Goal: Use online tool/utility: Utilize a website feature to perform a specific function

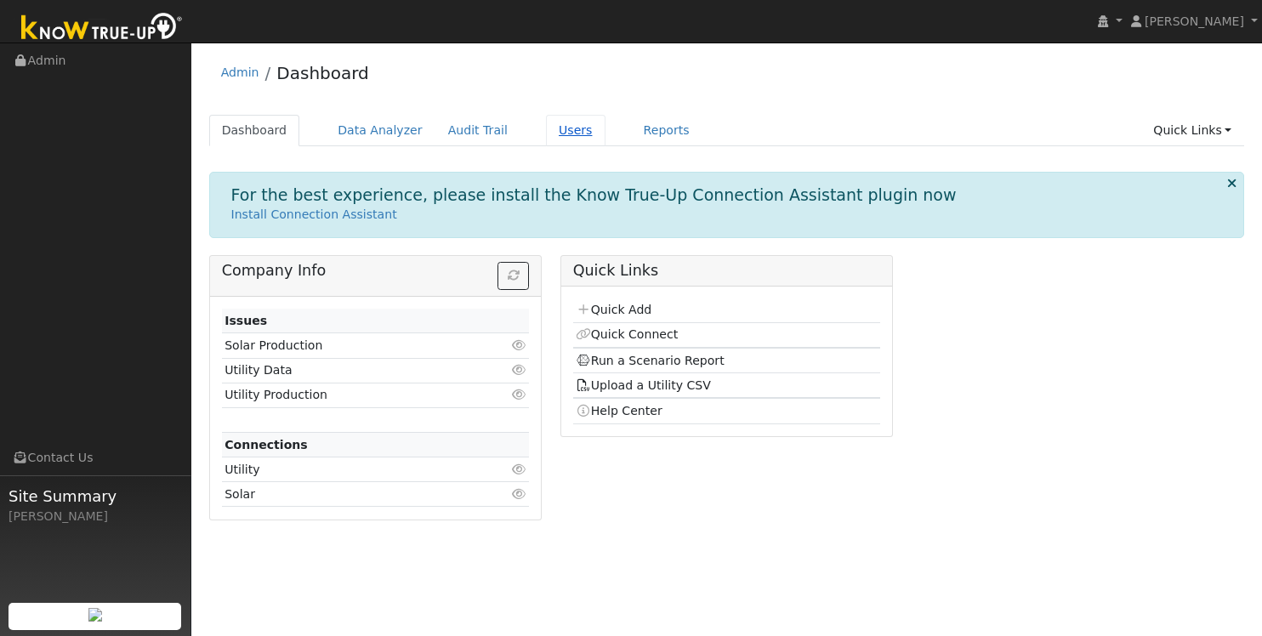
click at [555, 128] on link "Users" at bounding box center [576, 130] width 60 height 31
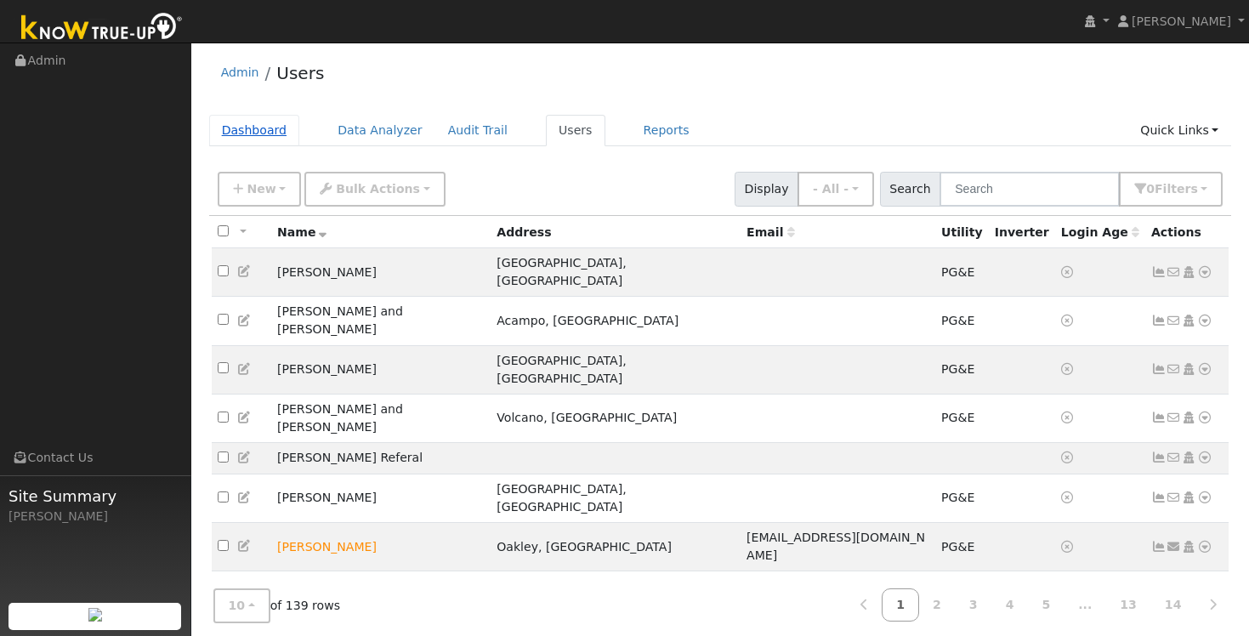
click at [249, 133] on link "Dashboard" at bounding box center [254, 130] width 91 height 31
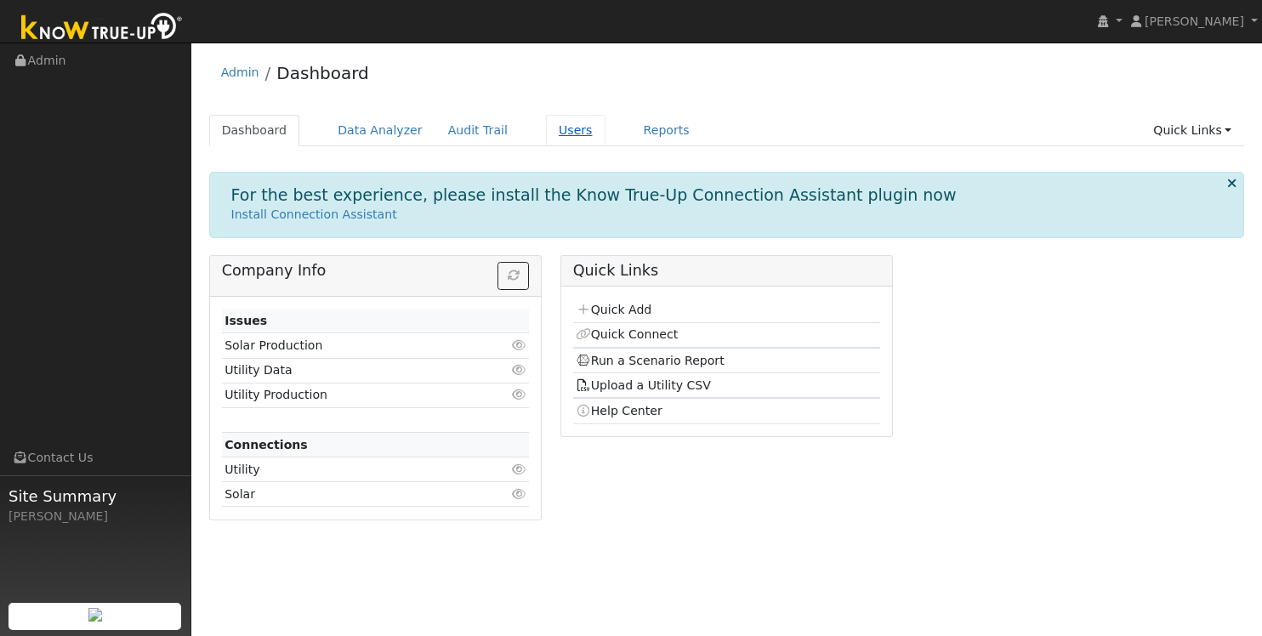
click at [565, 125] on link "Users" at bounding box center [576, 130] width 60 height 31
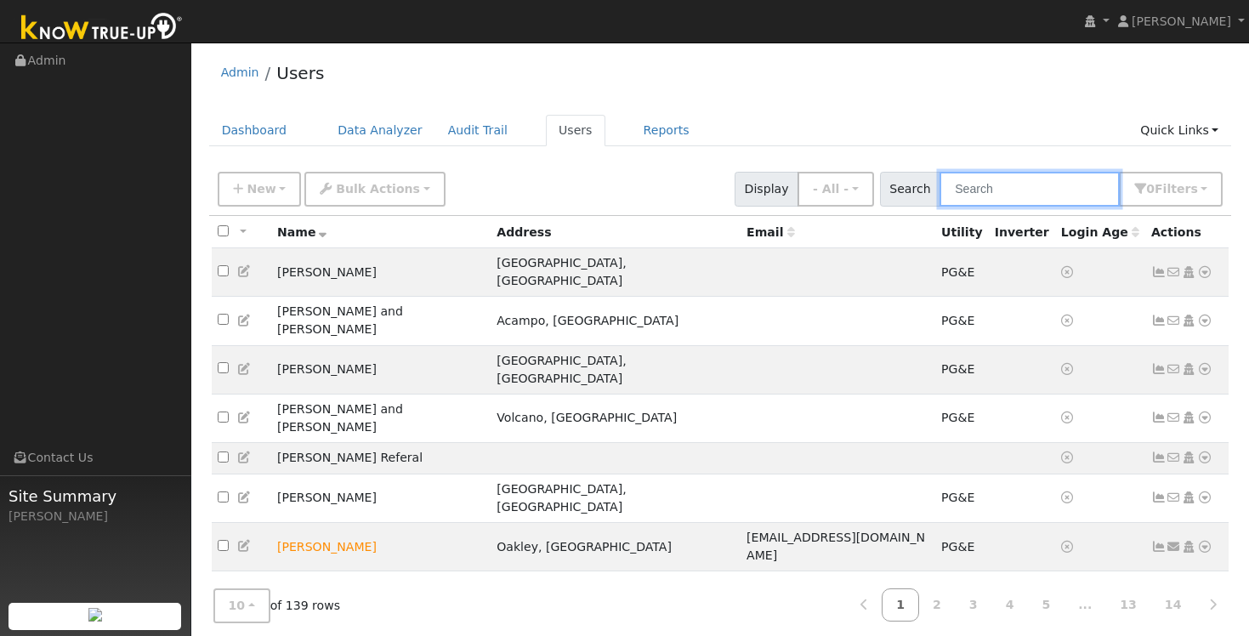
click at [1043, 187] on input "text" at bounding box center [1029, 189] width 180 height 35
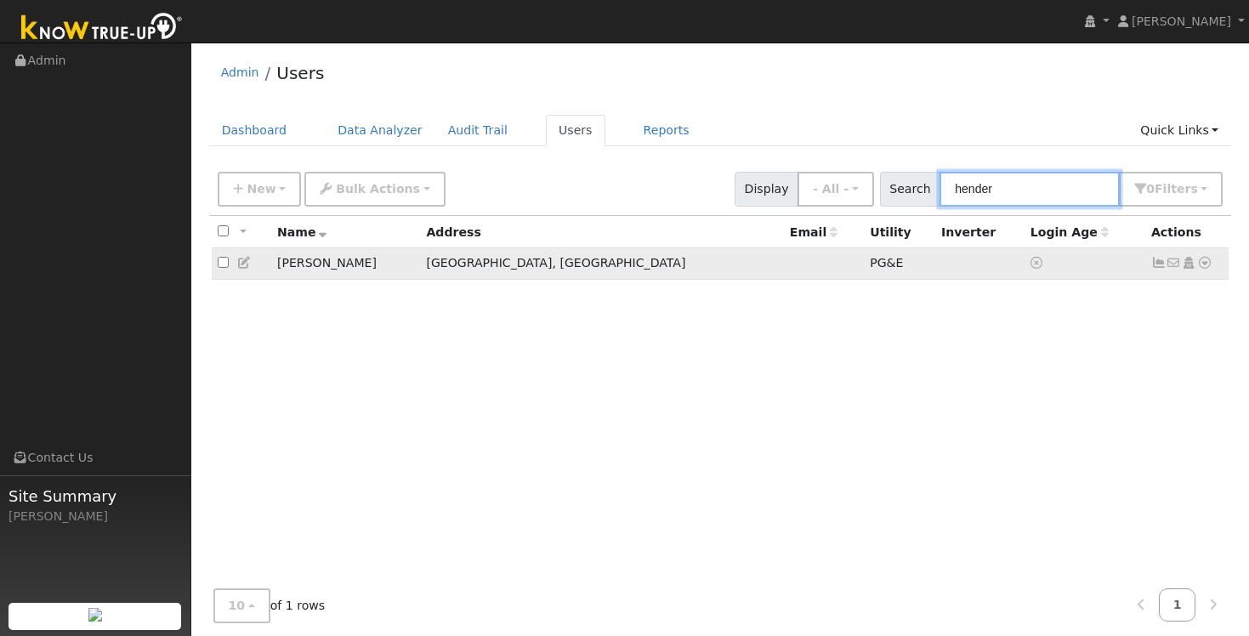
type input "hender"
click at [354, 269] on td "Marcia Henderson" at bounding box center [346, 263] width 150 height 31
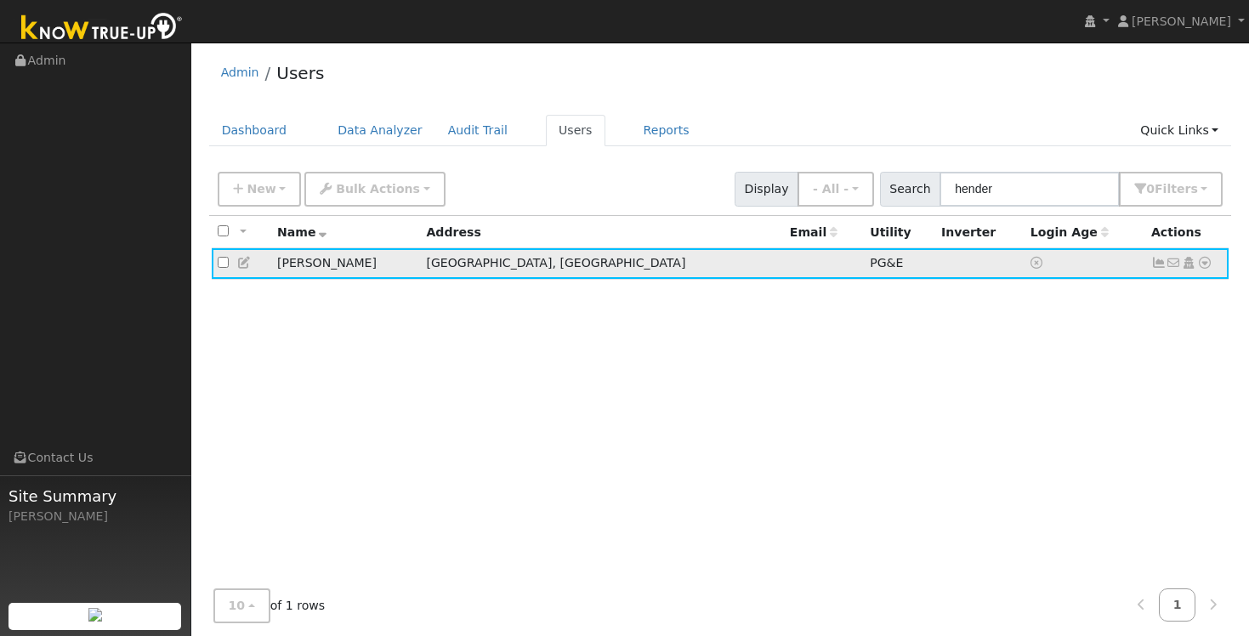
click at [320, 264] on td "Marcia Henderson" at bounding box center [346, 263] width 150 height 31
click at [244, 264] on icon at bounding box center [244, 263] width 15 height 12
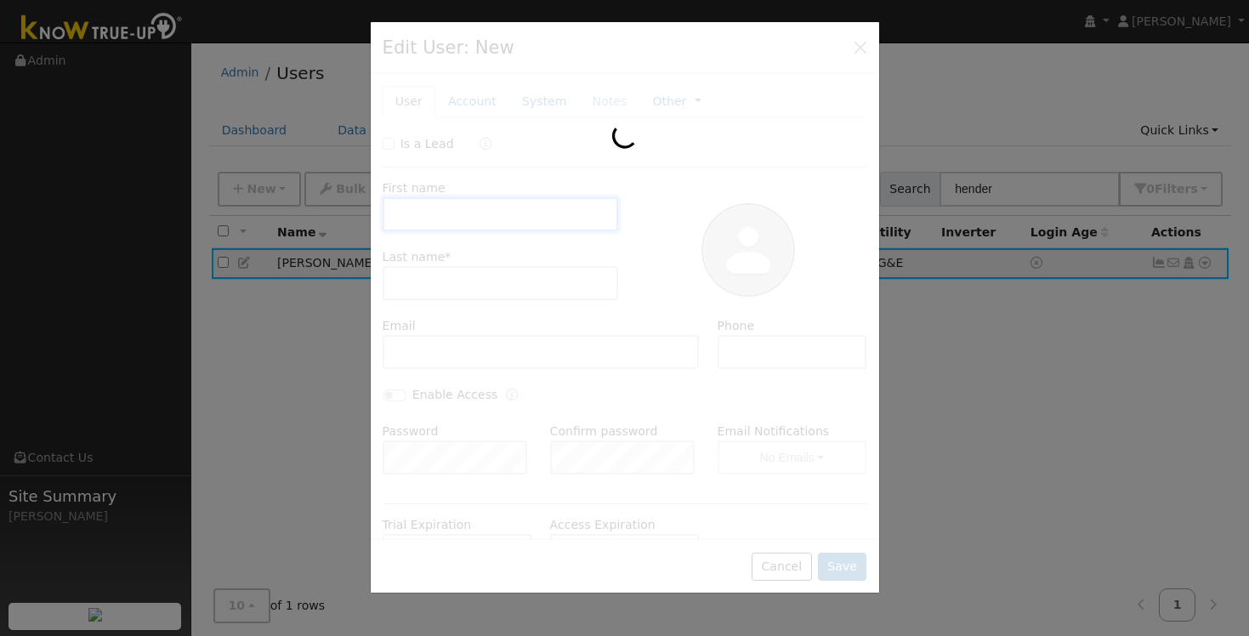
type input "Marcia"
type input "Henderson"
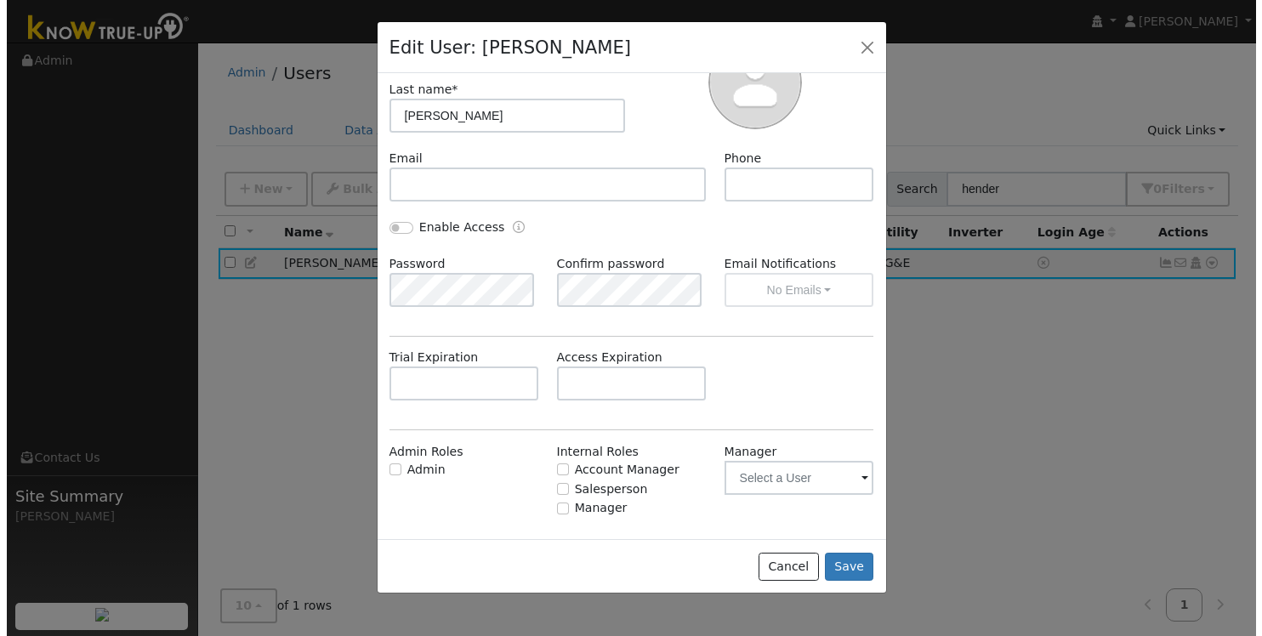
scroll to position [194, 0]
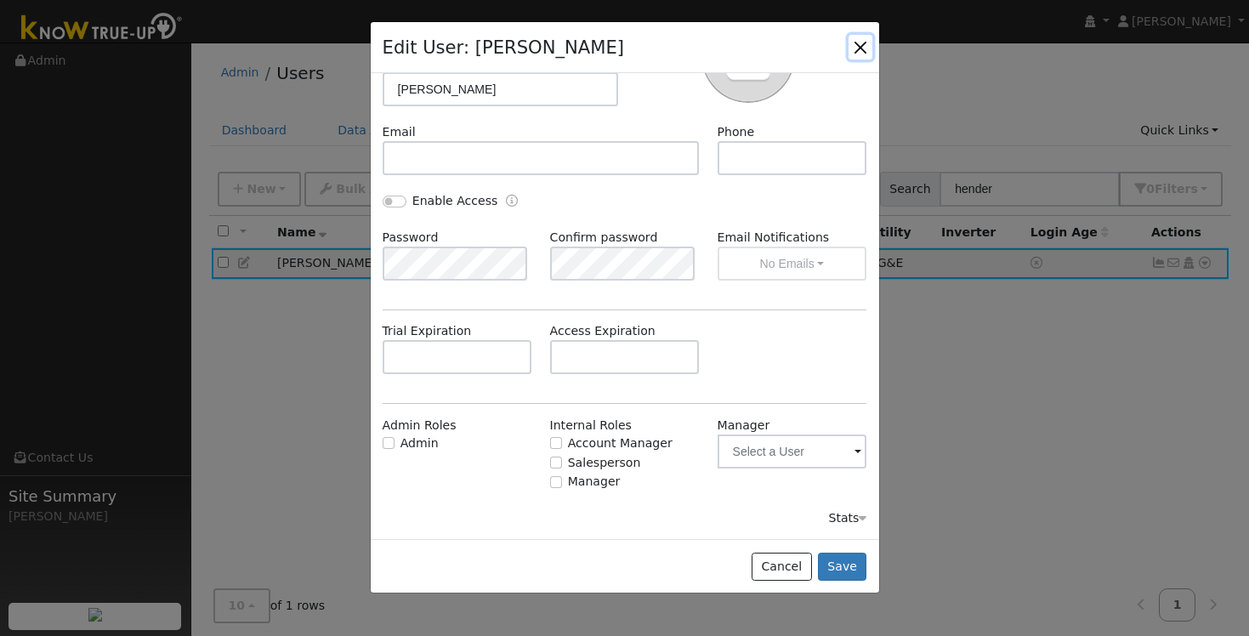
click at [865, 45] on button "button" at bounding box center [860, 47] width 24 height 24
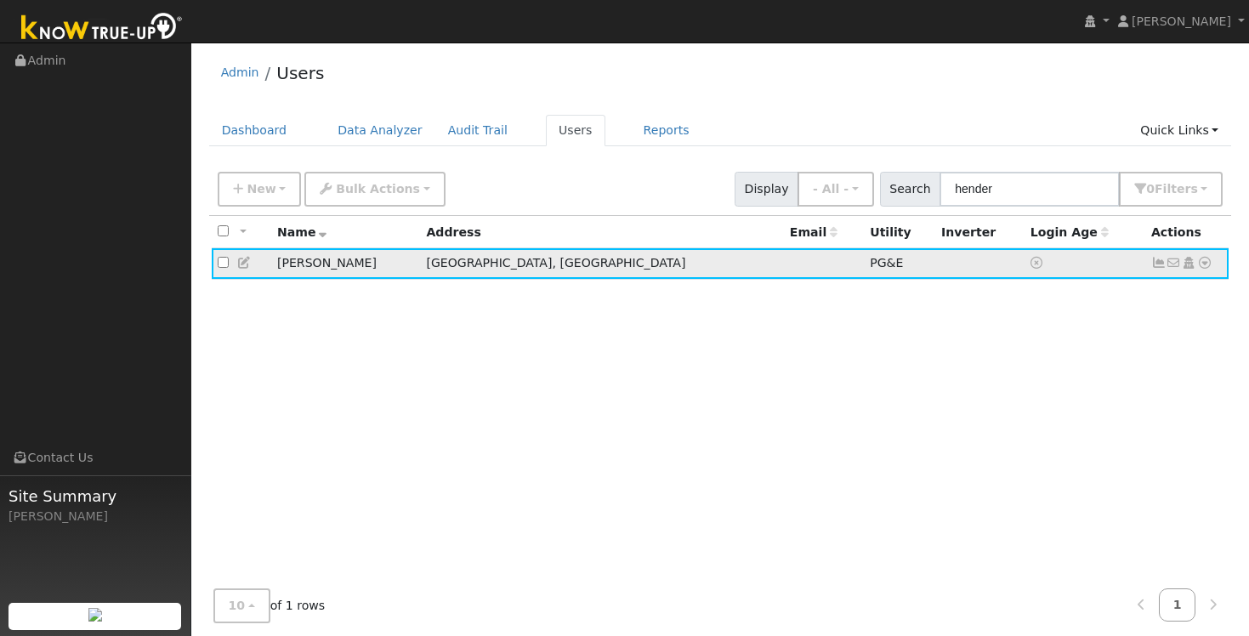
click at [1160, 263] on icon at bounding box center [1158, 263] width 15 height 12
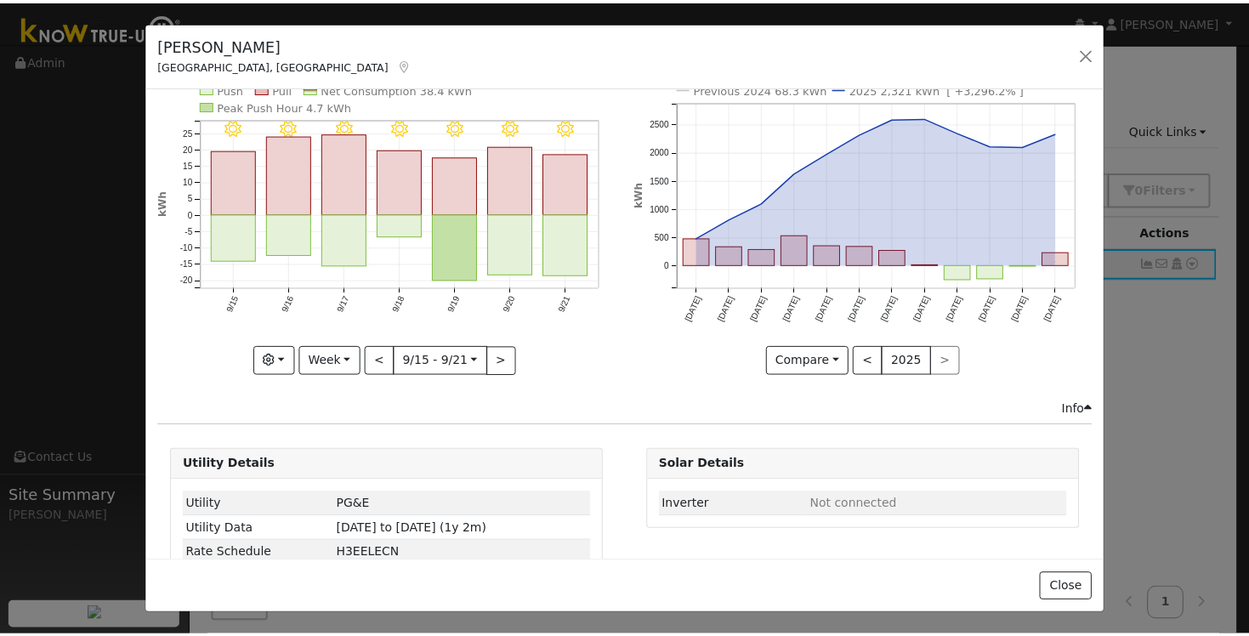
scroll to position [0, 0]
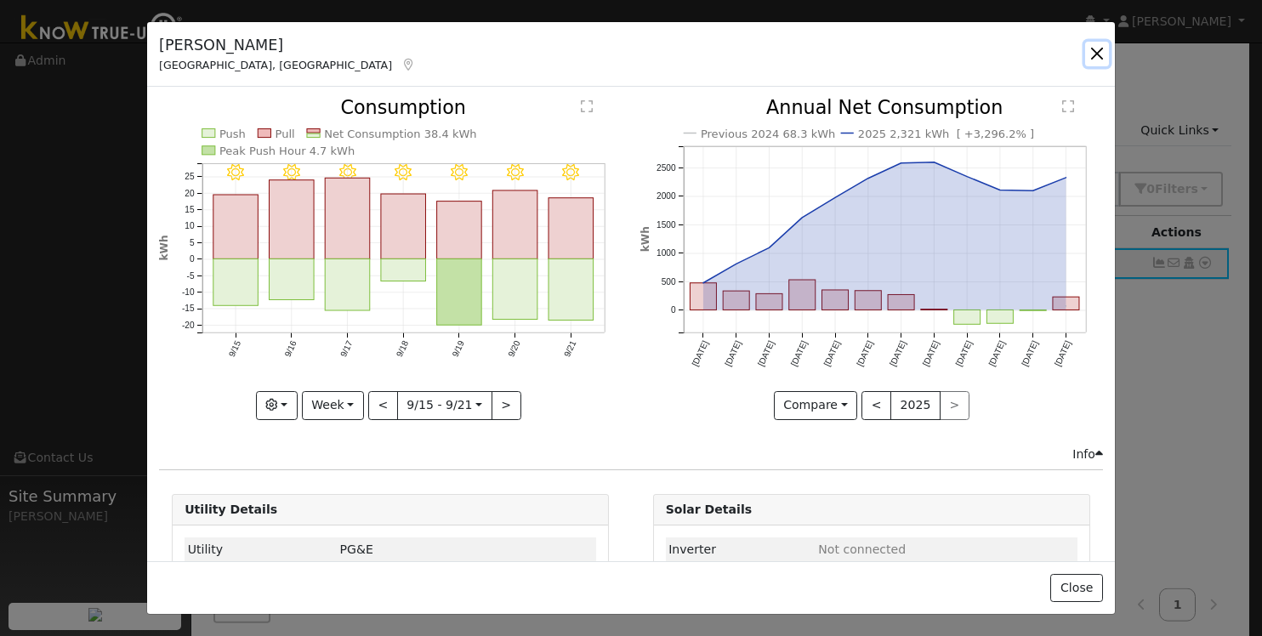
click at [1093, 43] on button "button" at bounding box center [1097, 54] width 24 height 24
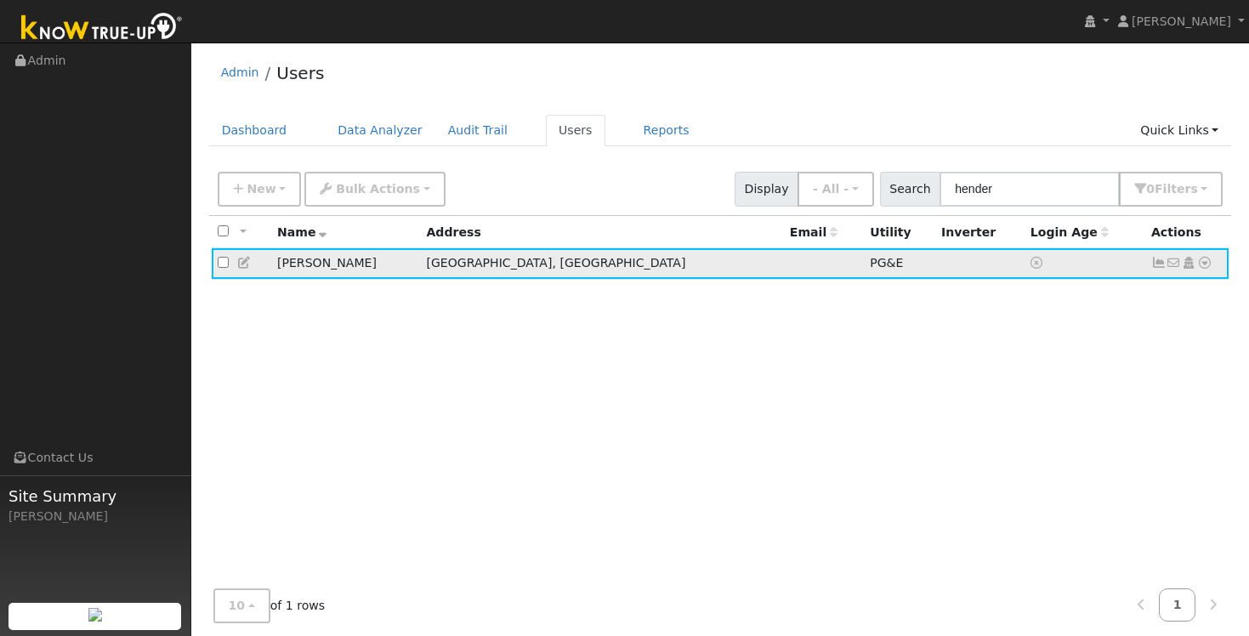
click at [1208, 266] on icon at bounding box center [1204, 263] width 15 height 12
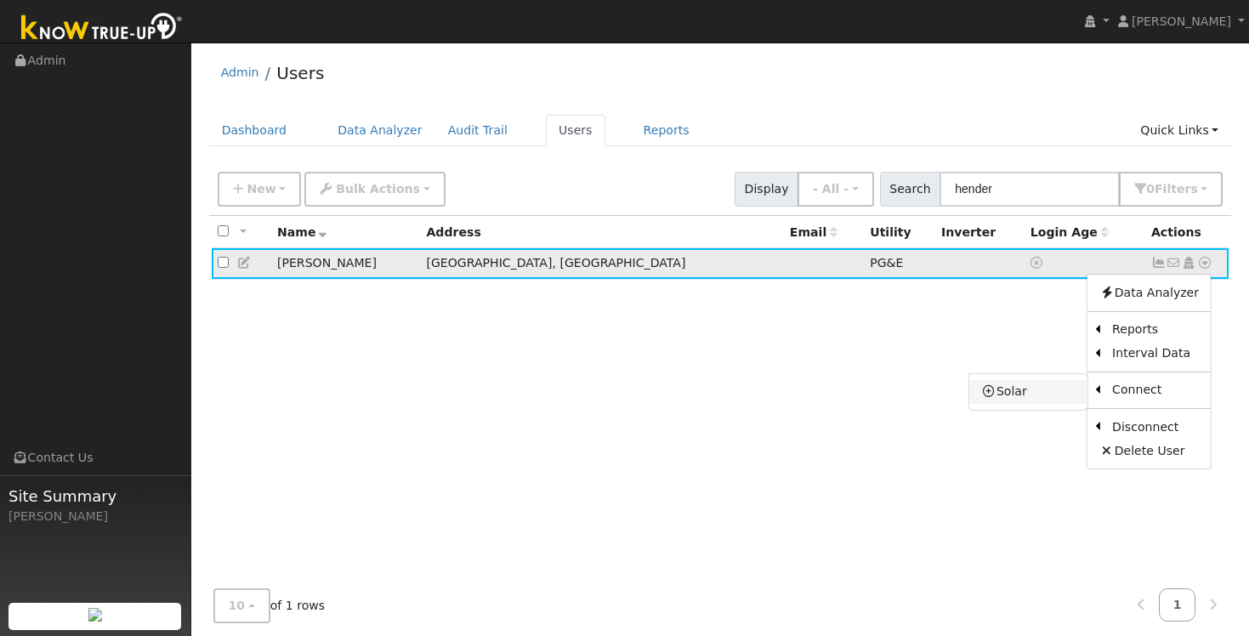
click at [1052, 392] on link "Solar" at bounding box center [1028, 392] width 118 height 24
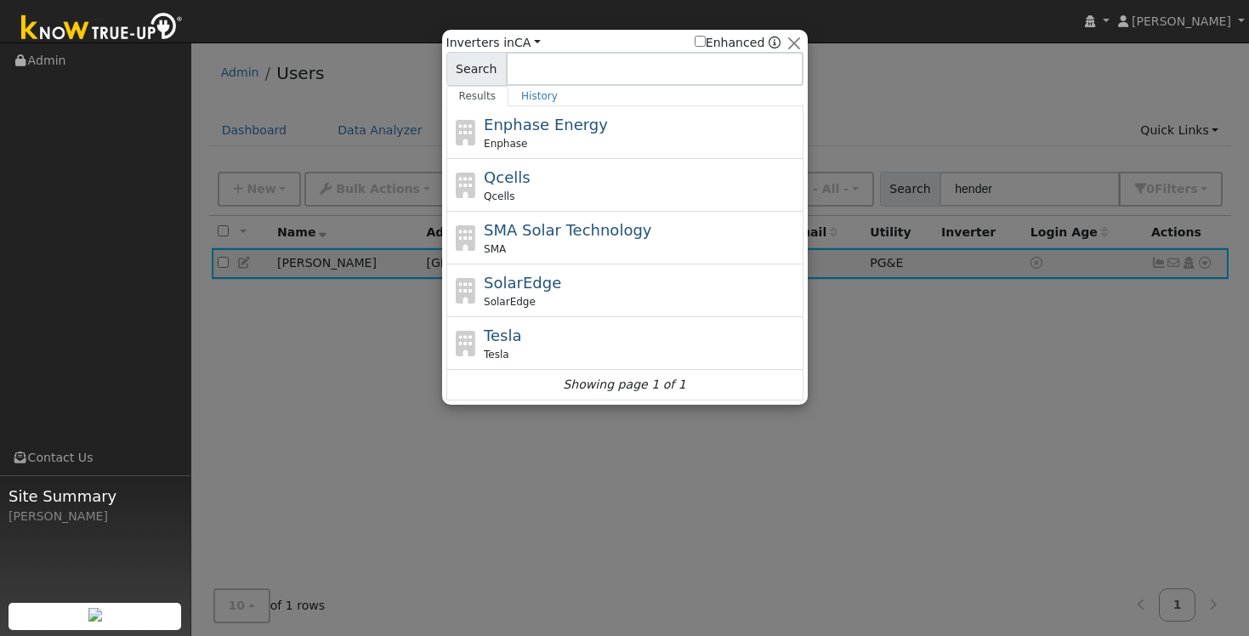
click at [897, 403] on div at bounding box center [624, 318] width 1249 height 636
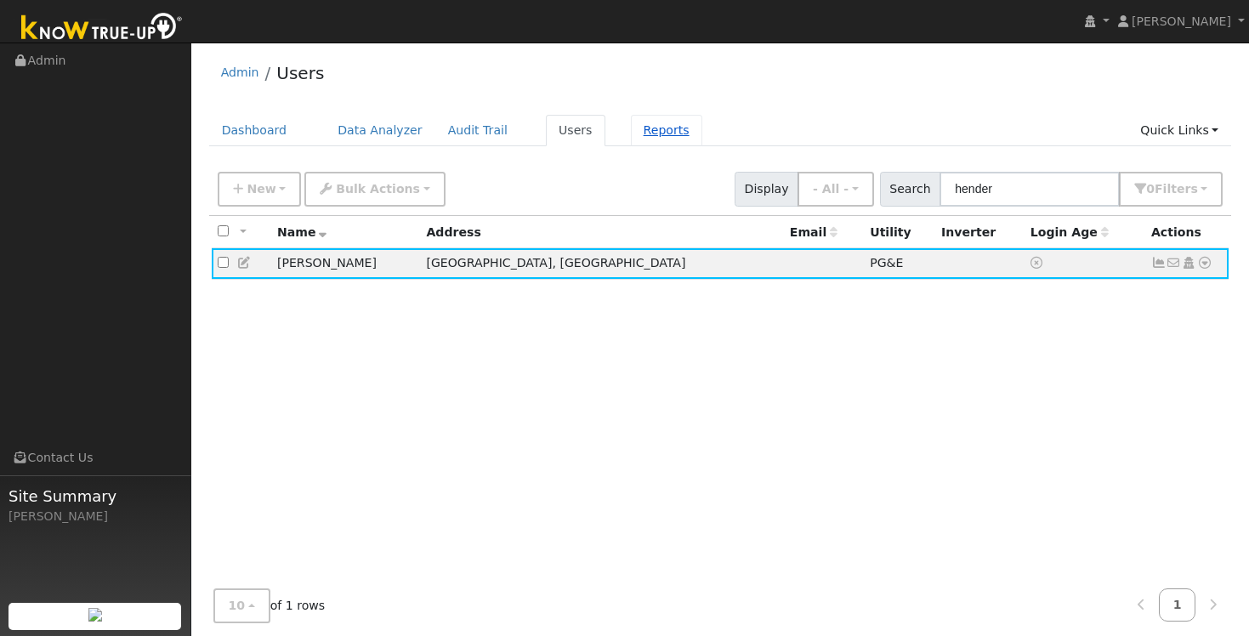
click at [646, 124] on link "Reports" at bounding box center [666, 130] width 71 height 31
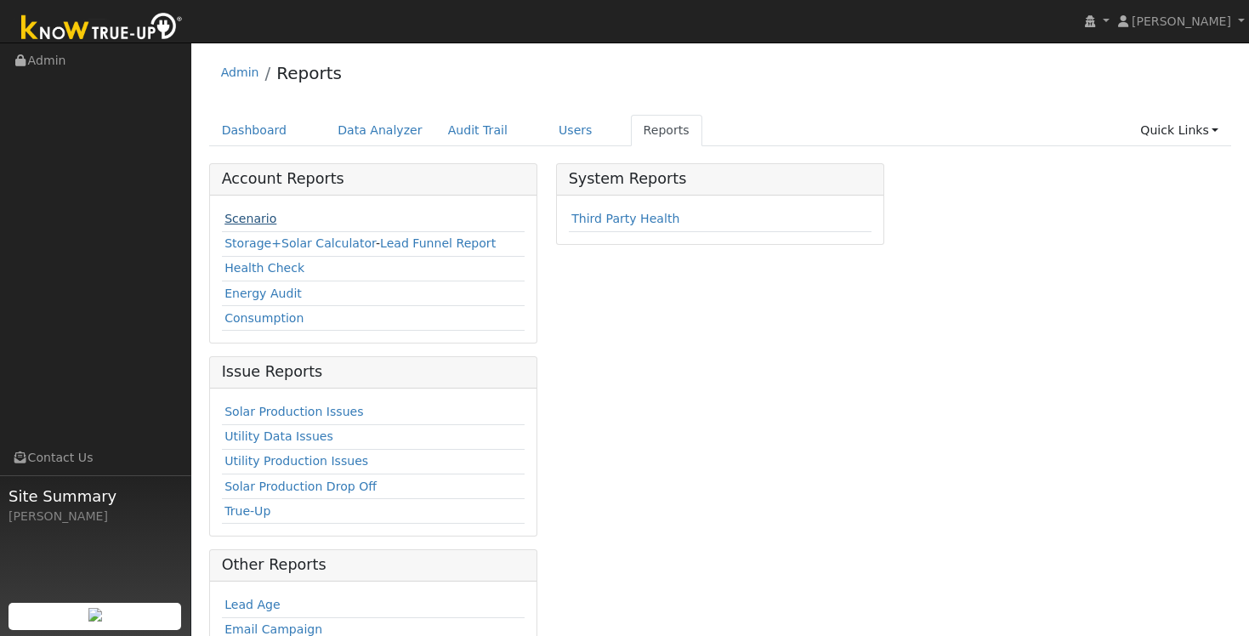
click at [264, 222] on link "Scenario" at bounding box center [250, 219] width 52 height 14
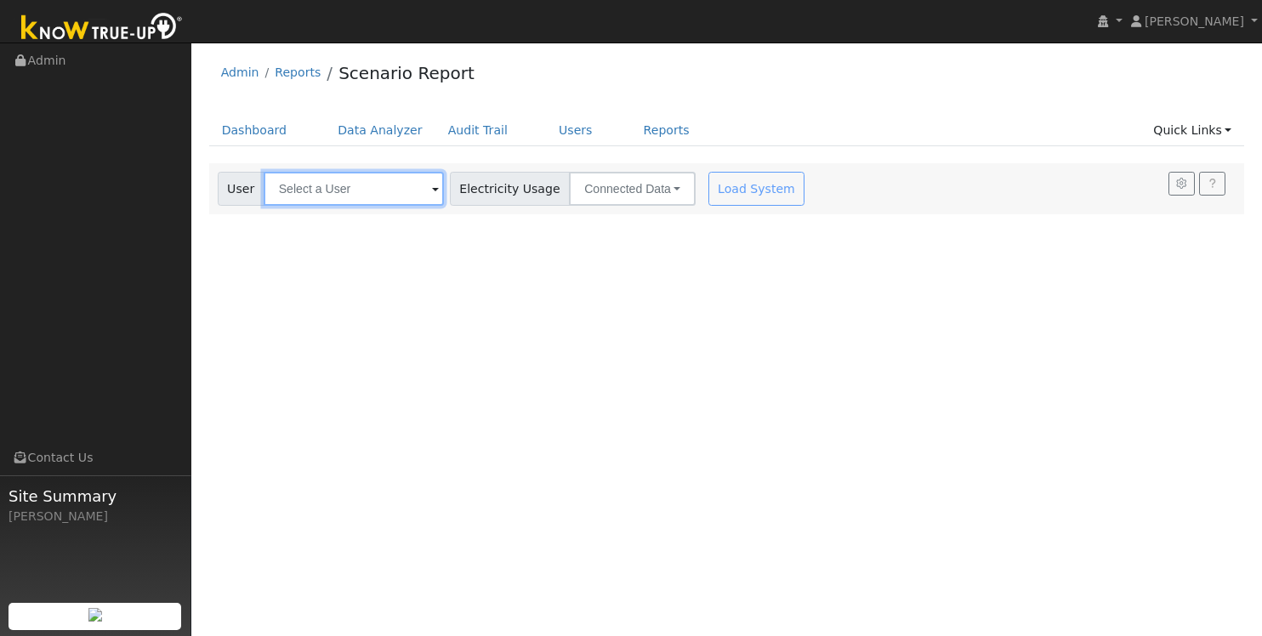
click at [345, 190] on input "text" at bounding box center [354, 189] width 180 height 34
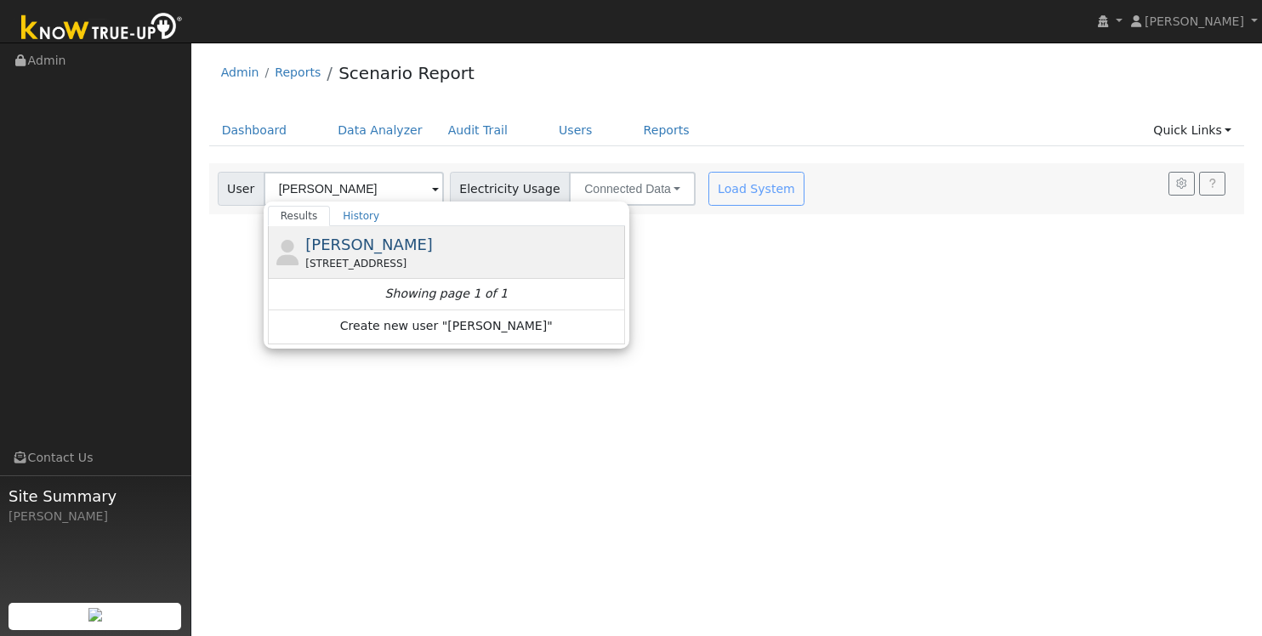
click at [353, 257] on div "[STREET_ADDRESS]" at bounding box center [462, 263] width 315 height 15
type input "[PERSON_NAME]"
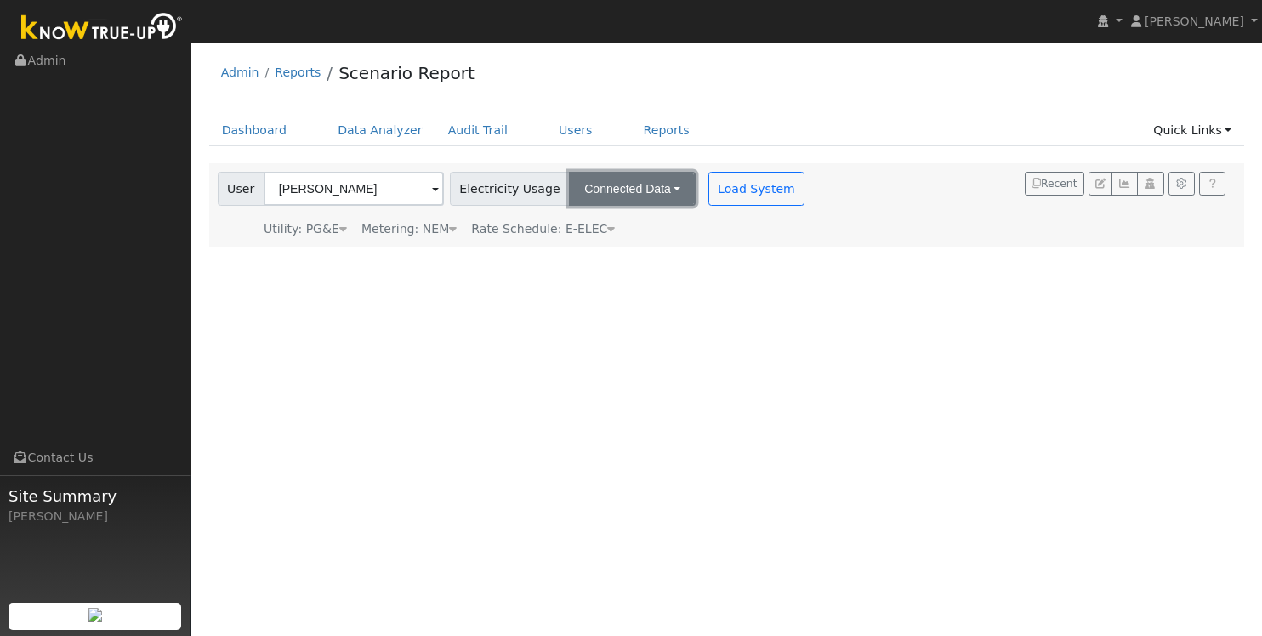
click at [640, 186] on button "Connected Data" at bounding box center [632, 189] width 127 height 34
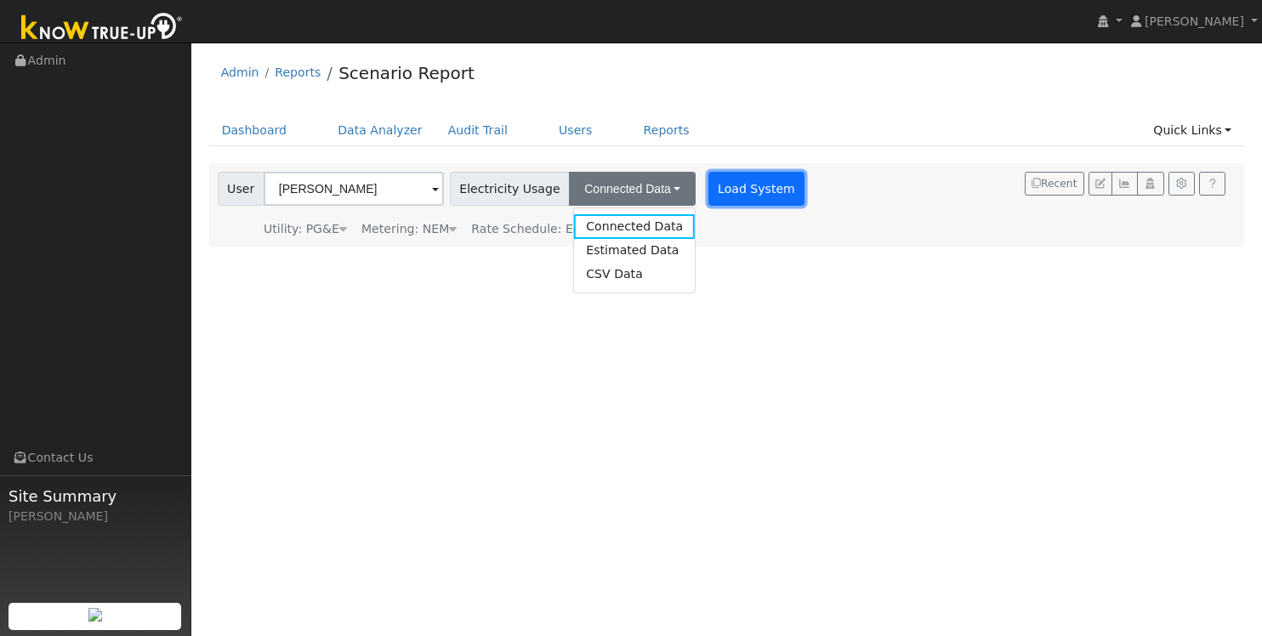
click at [723, 187] on button "Load System" at bounding box center [756, 189] width 97 height 34
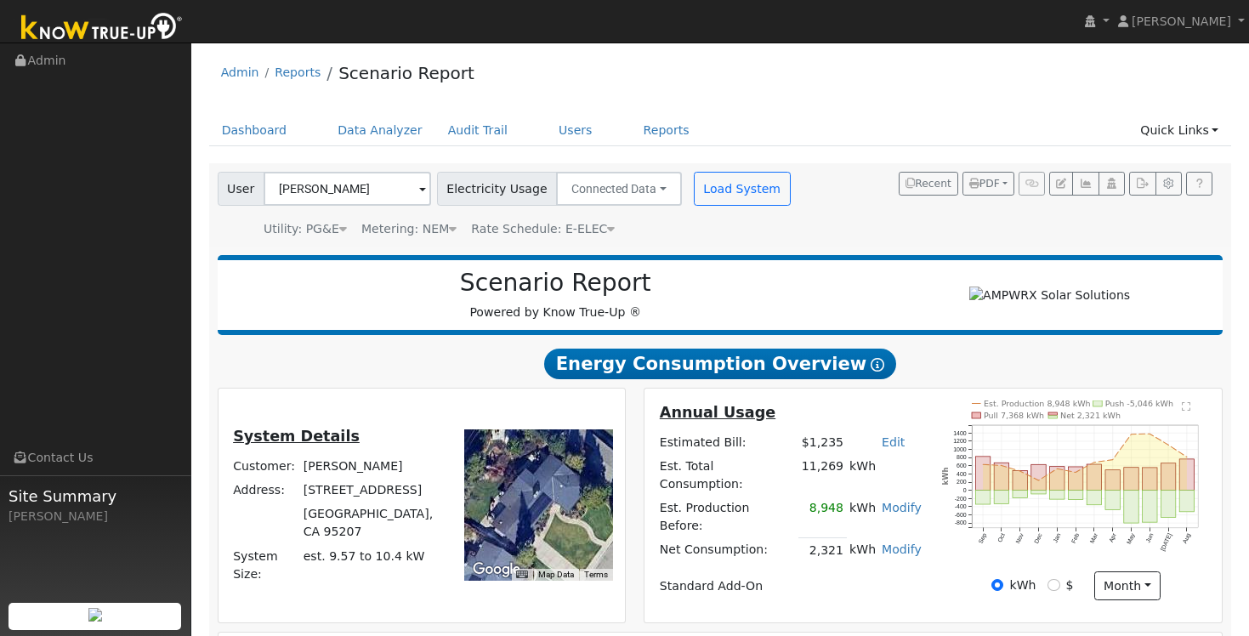
scroll to position [277, 0]
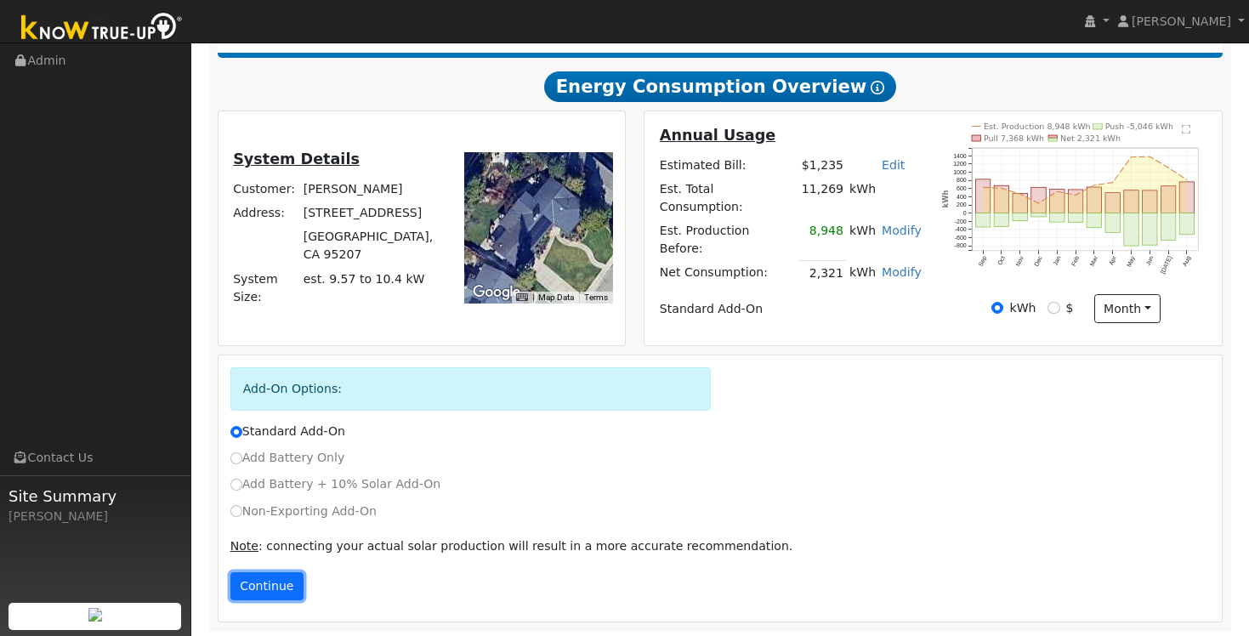
click at [264, 580] on button "Continue" at bounding box center [266, 586] width 73 height 29
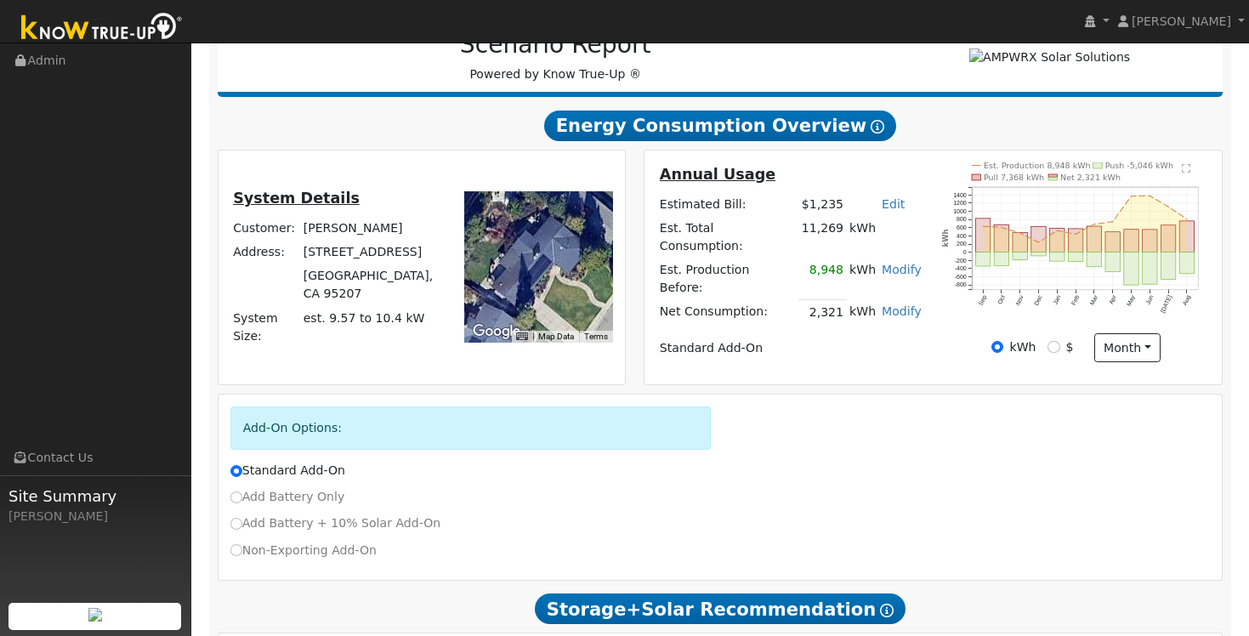
scroll to position [230, 0]
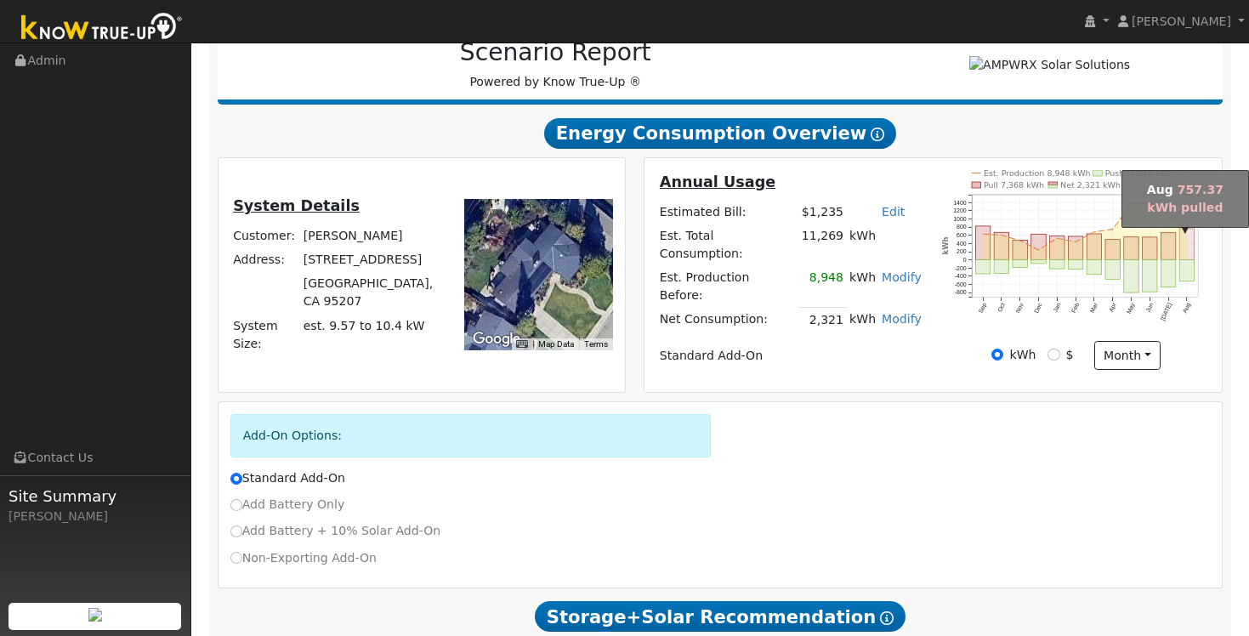
click at [1182, 254] on rect "onclick=""" at bounding box center [1187, 244] width 14 height 31
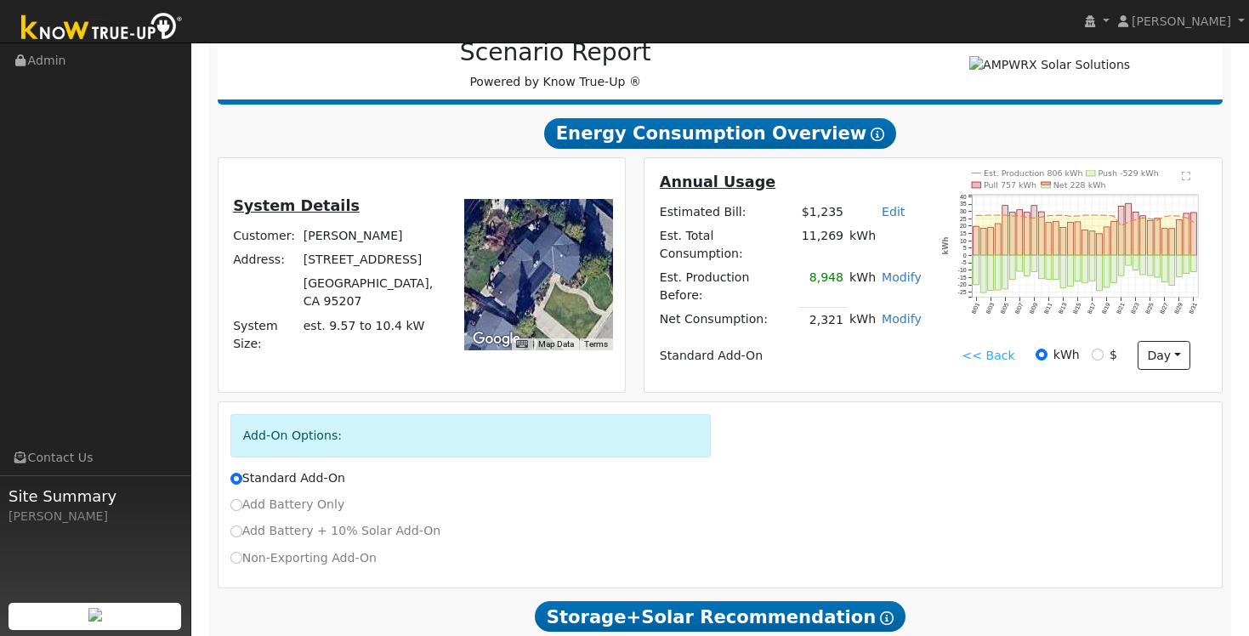
click at [980, 363] on link "<< Back" at bounding box center [987, 356] width 53 height 18
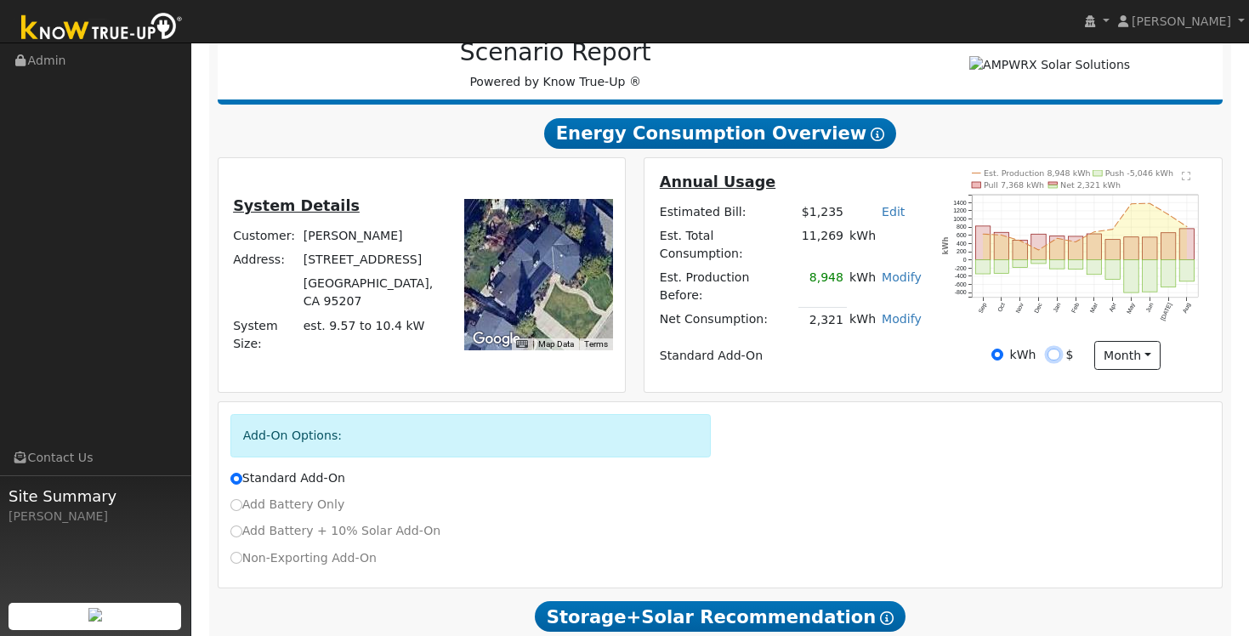
click at [1057, 360] on input "$" at bounding box center [1053, 355] width 12 height 12
radio input "true"
radio input "false"
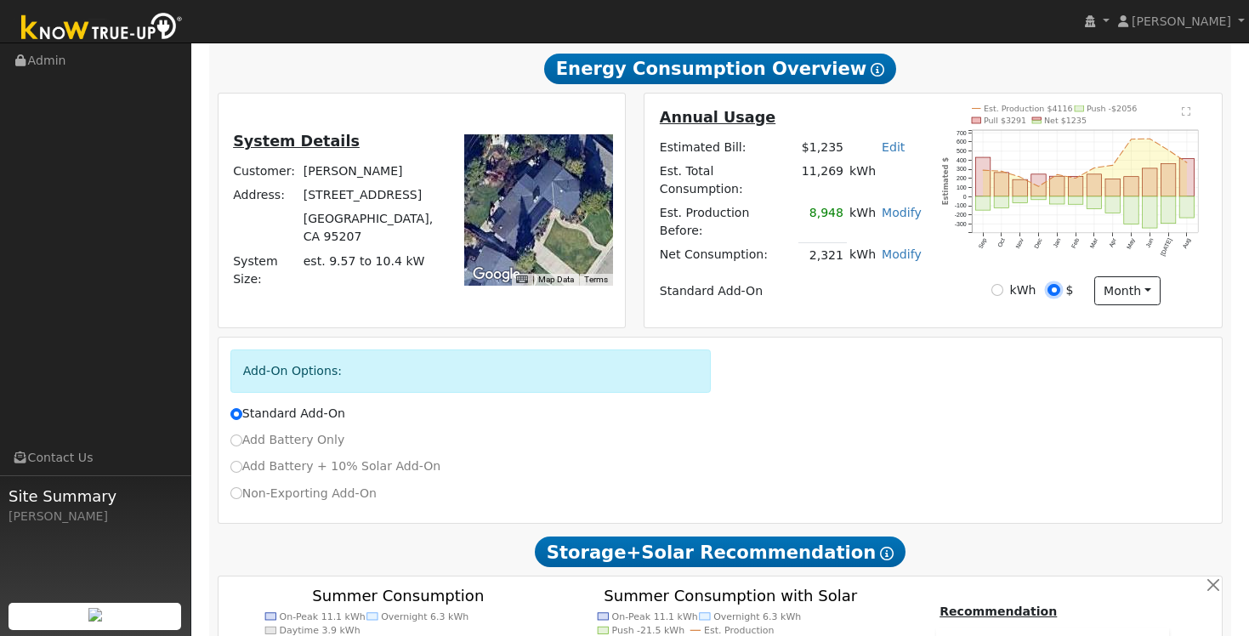
scroll to position [128, 0]
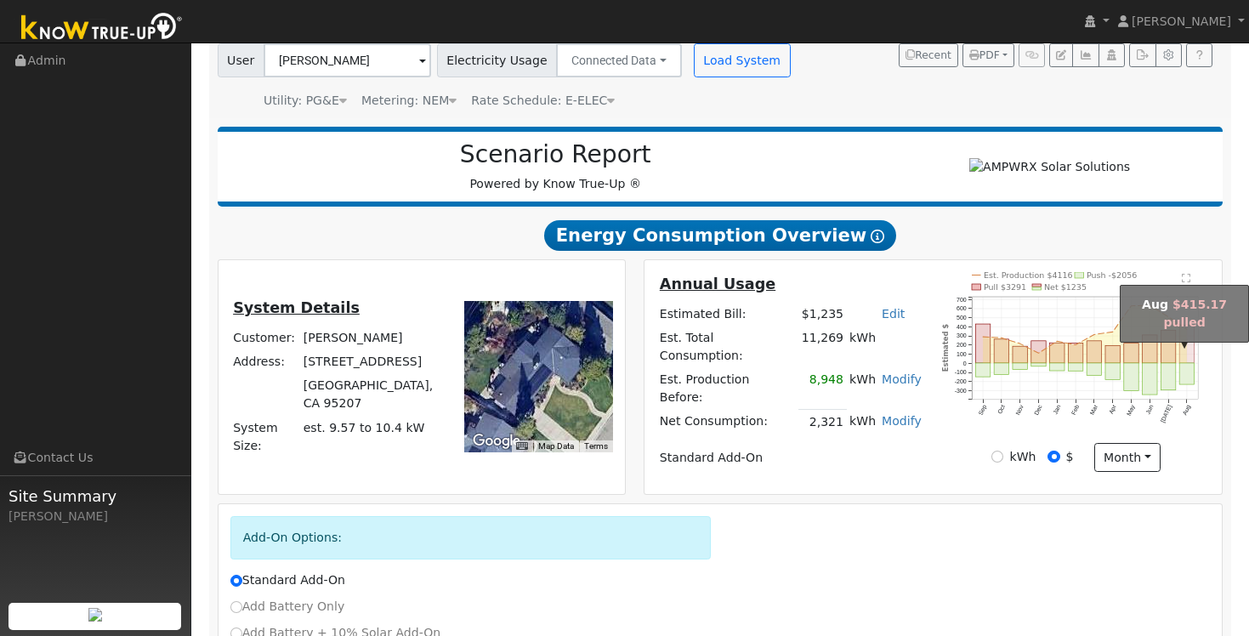
click at [1190, 353] on rect "onclick=""" at bounding box center [1187, 344] width 14 height 38
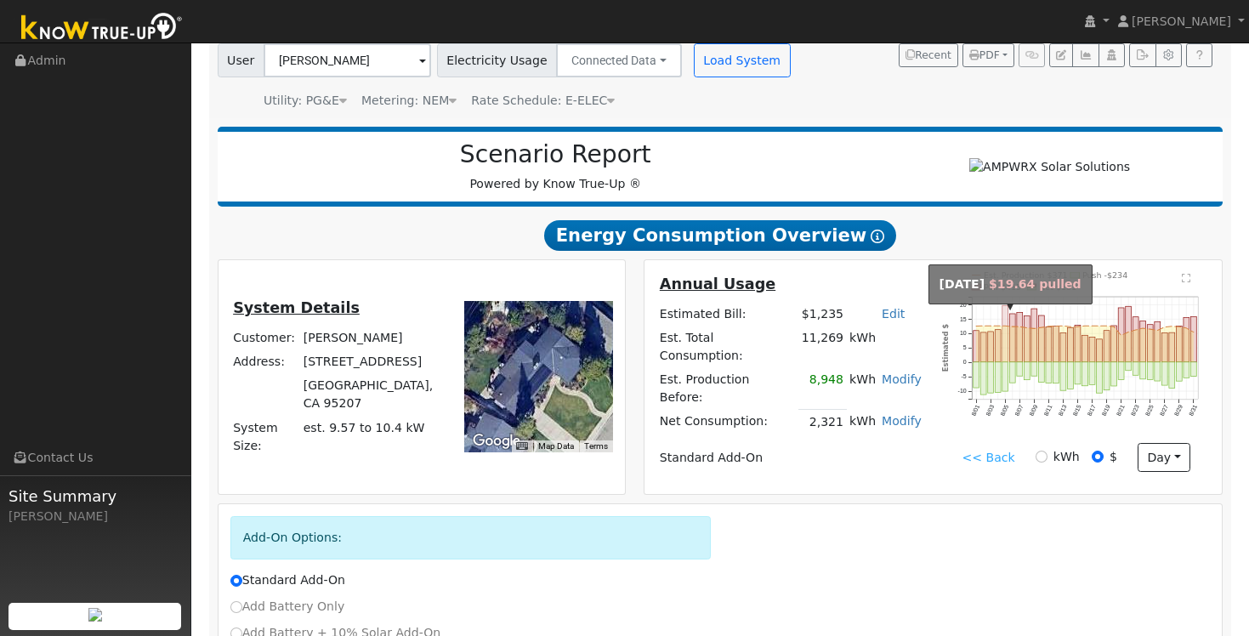
click at [1006, 332] on rect "onclick=""" at bounding box center [1005, 333] width 6 height 57
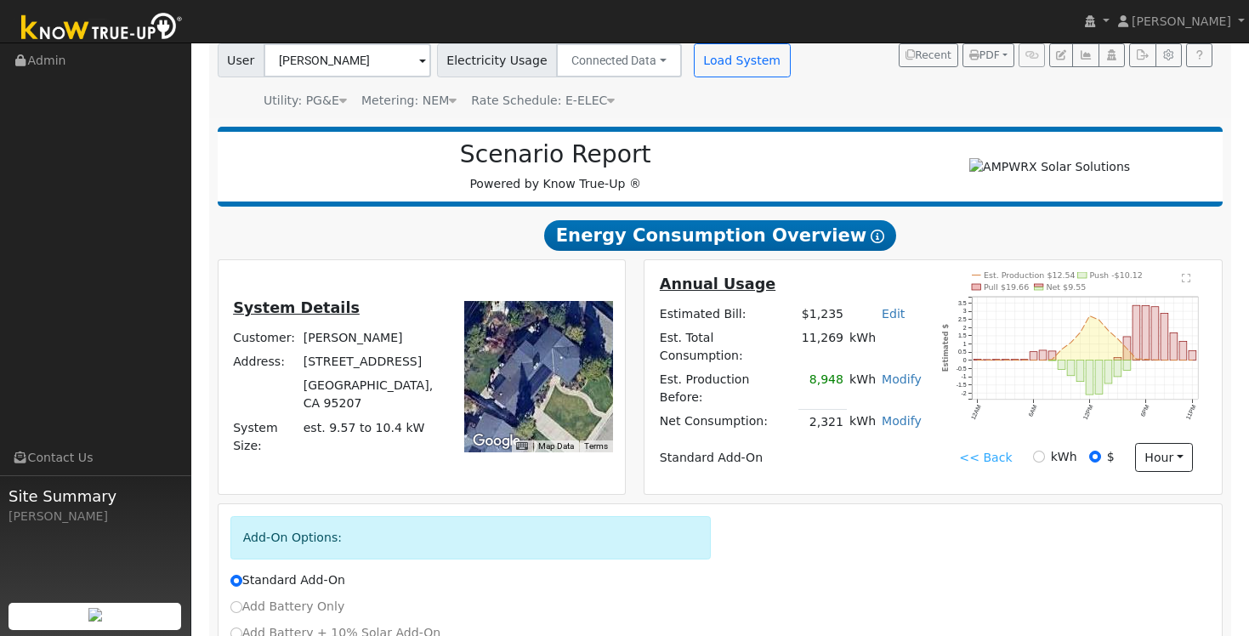
click at [981, 459] on link "<< Back" at bounding box center [985, 458] width 53 height 18
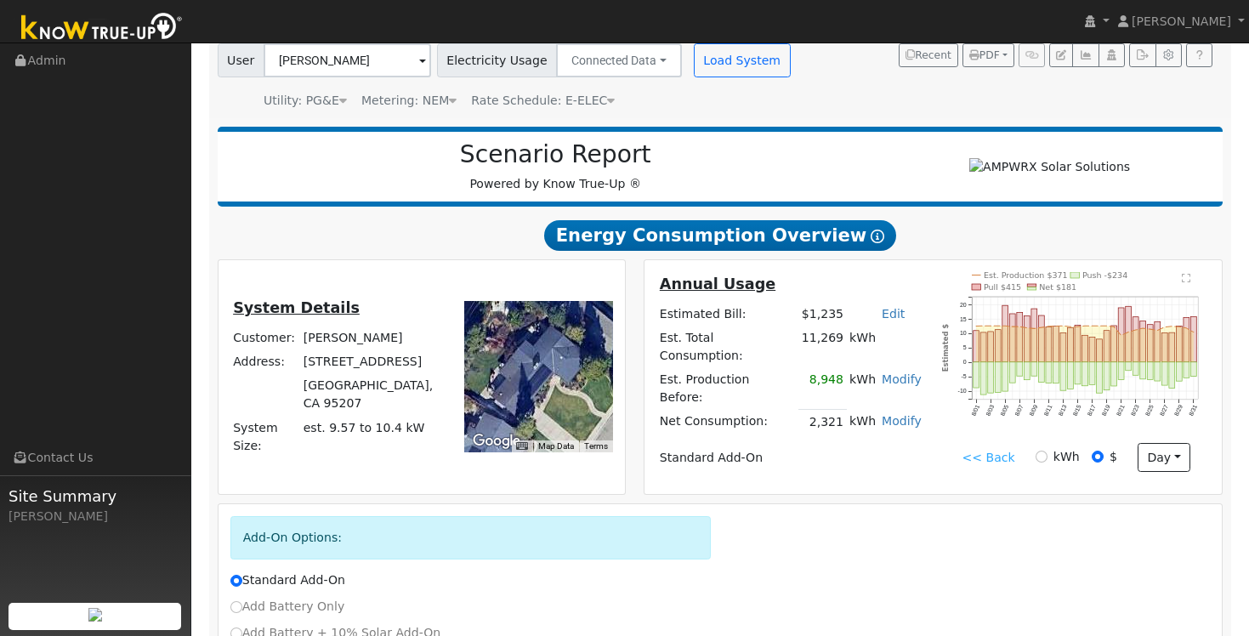
click at [994, 467] on link "<< Back" at bounding box center [987, 458] width 53 height 18
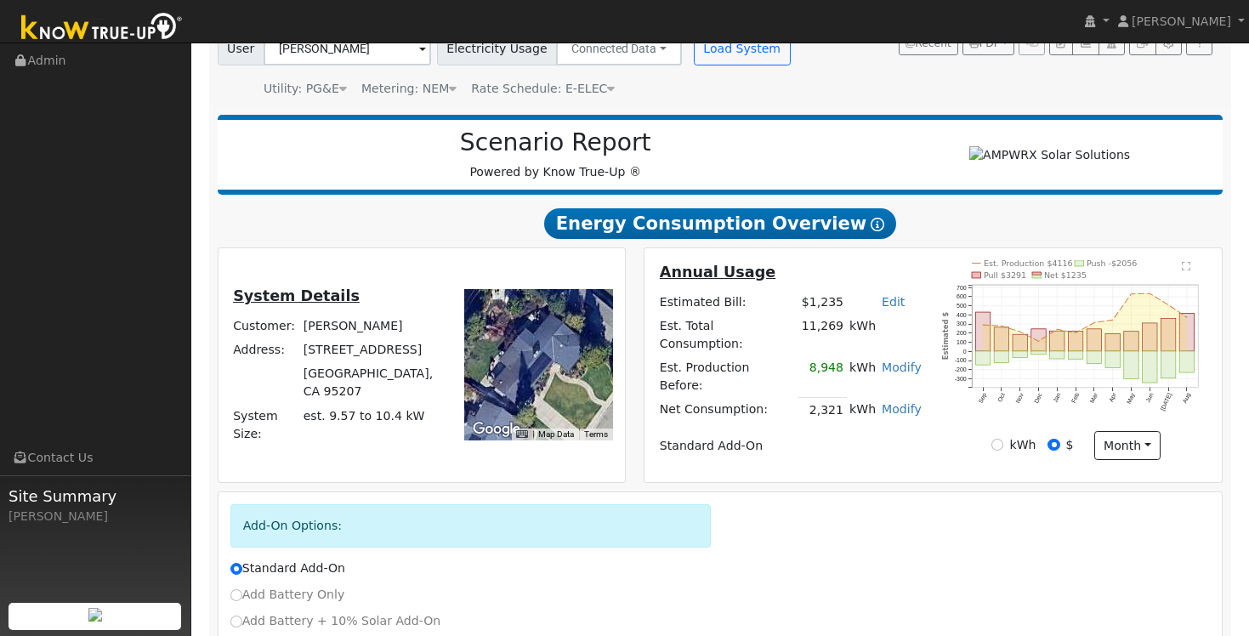
scroll to position [156, 0]
